Goal: Task Accomplishment & Management: Use online tool/utility

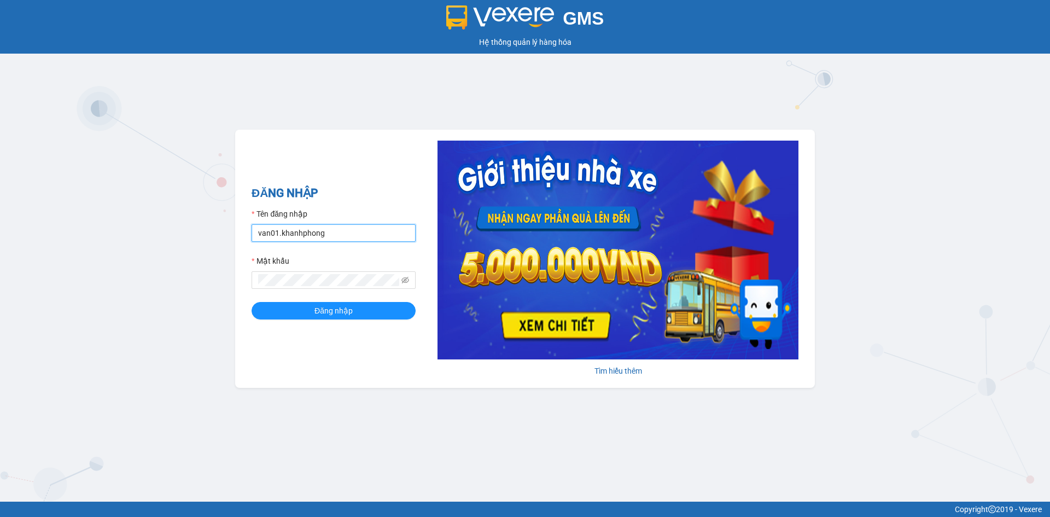
click at [307, 225] on input "van01.khanhphong" at bounding box center [334, 232] width 164 height 17
type input "[MEDICAL_DATA].khanhphong"
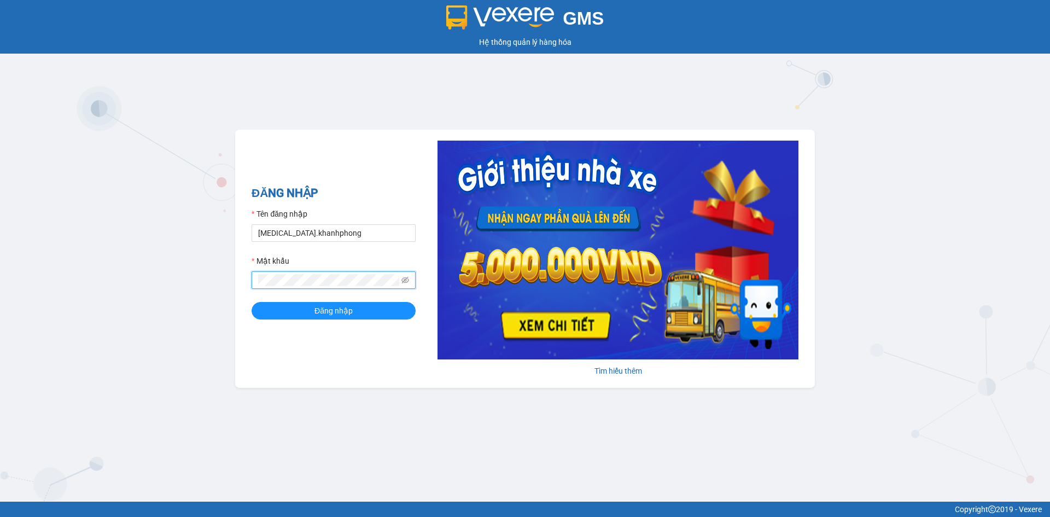
click at [252, 302] on button "Đăng nhập" at bounding box center [334, 310] width 164 height 17
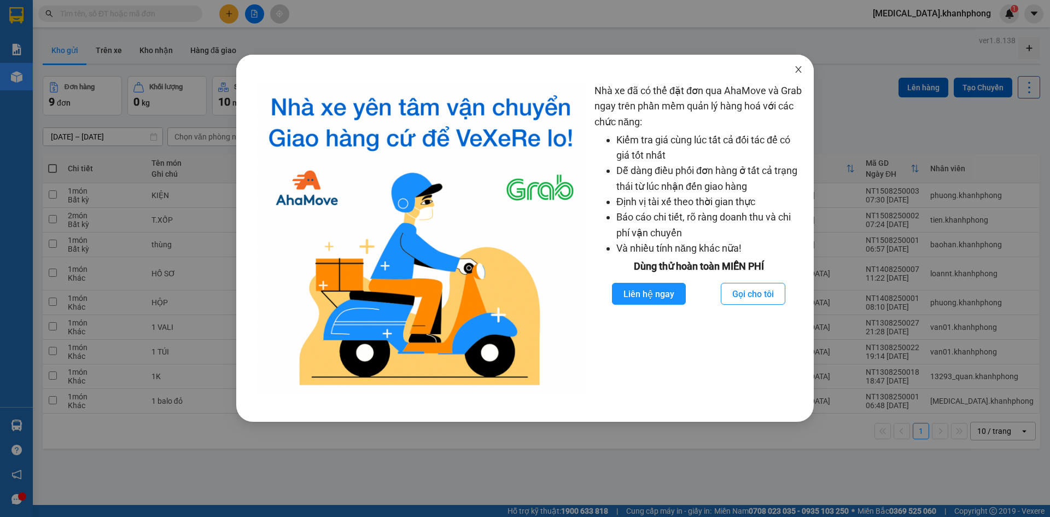
click at [796, 69] on icon "close" at bounding box center [798, 69] width 9 height 9
